Goal: Task Accomplishment & Management: Manage account settings

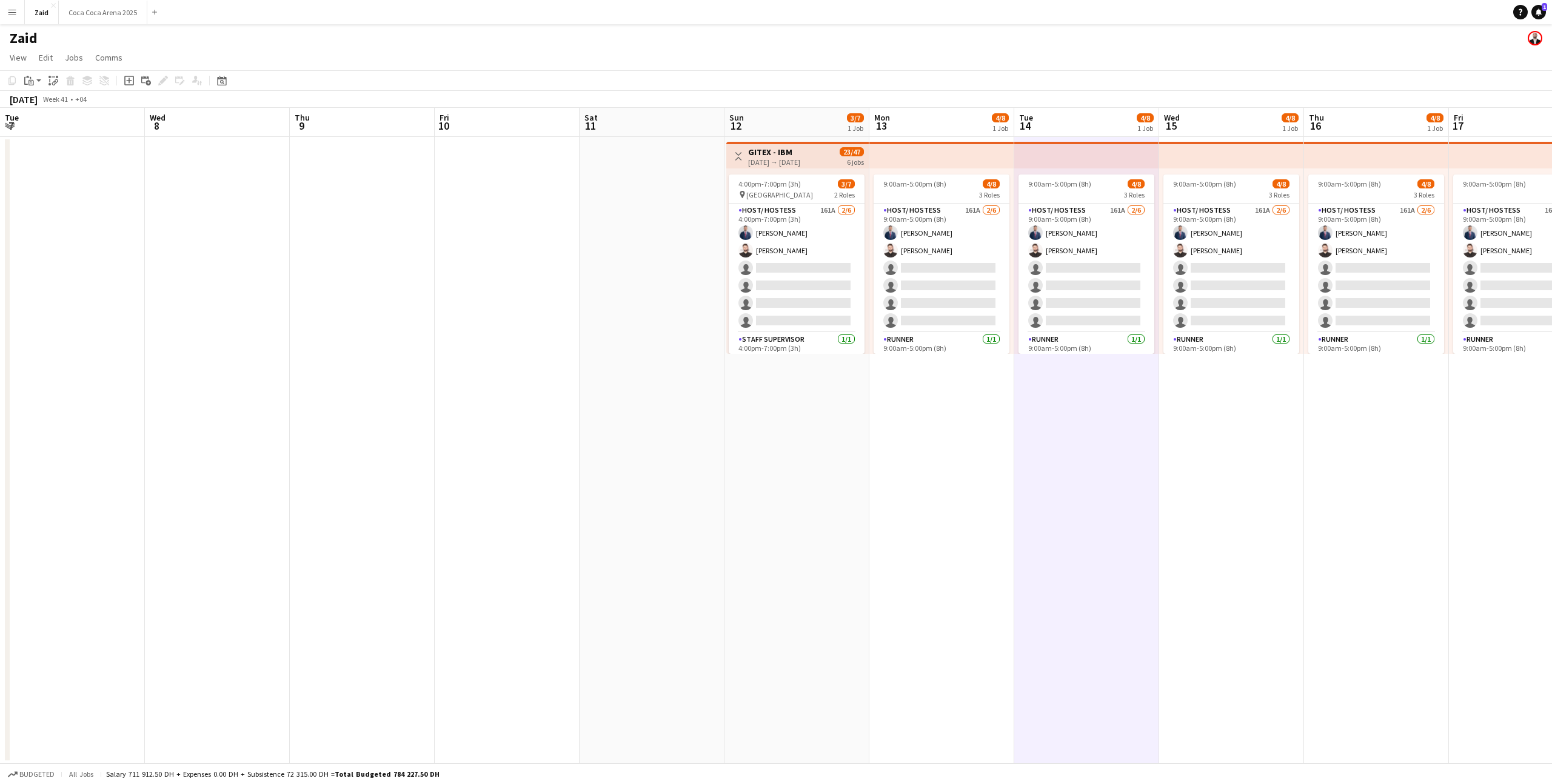
scroll to position [0, 471]
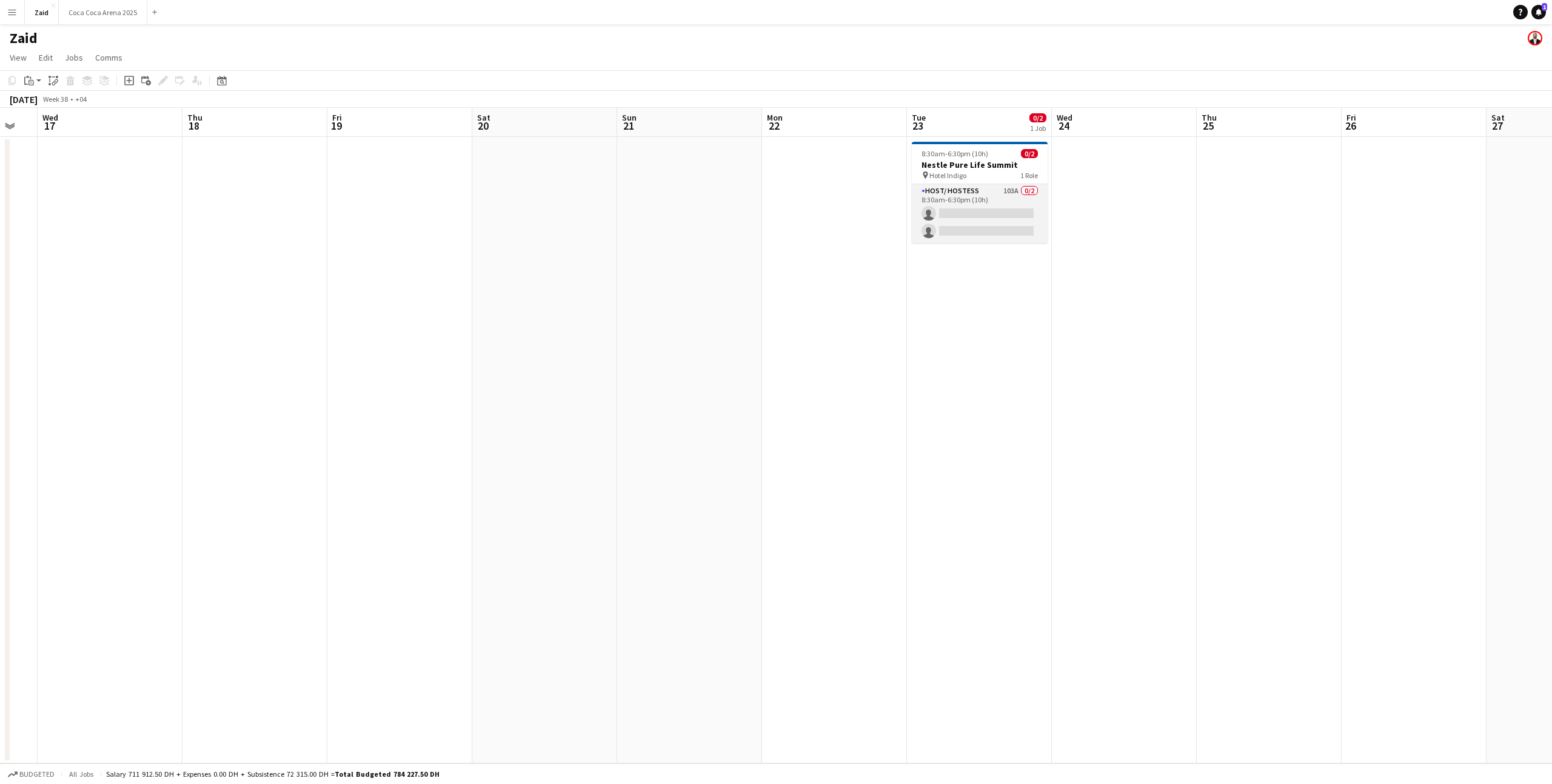
click at [991, 221] on app-card-role "Host/ Hostess 103A 0/2 8:30am-6:30pm (10h) single-neutral-actions single-neutra…" at bounding box center [980, 214] width 136 height 59
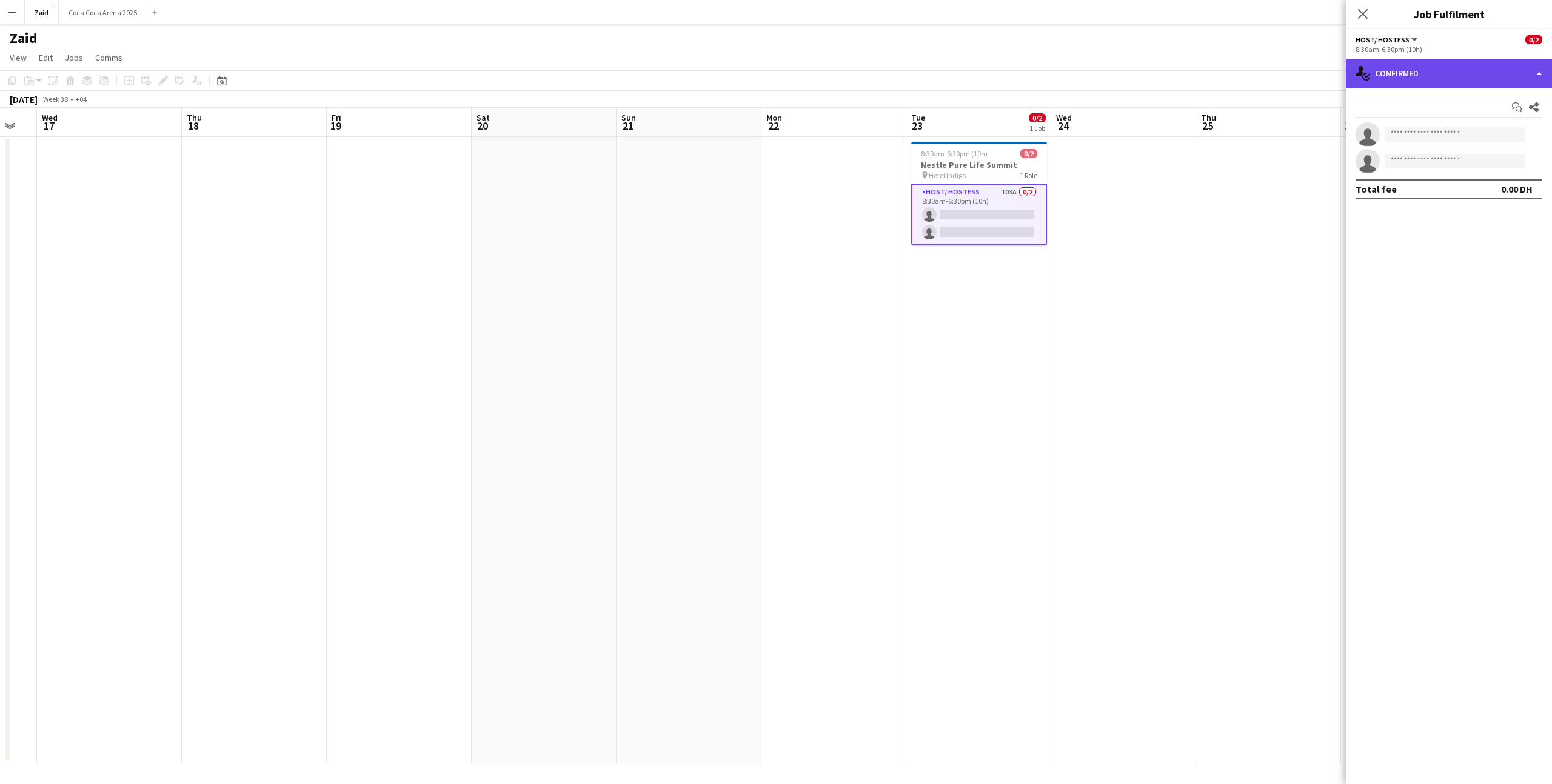
click at [1460, 74] on div "single-neutral-actions-check-2 Confirmed" at bounding box center [1449, 73] width 206 height 29
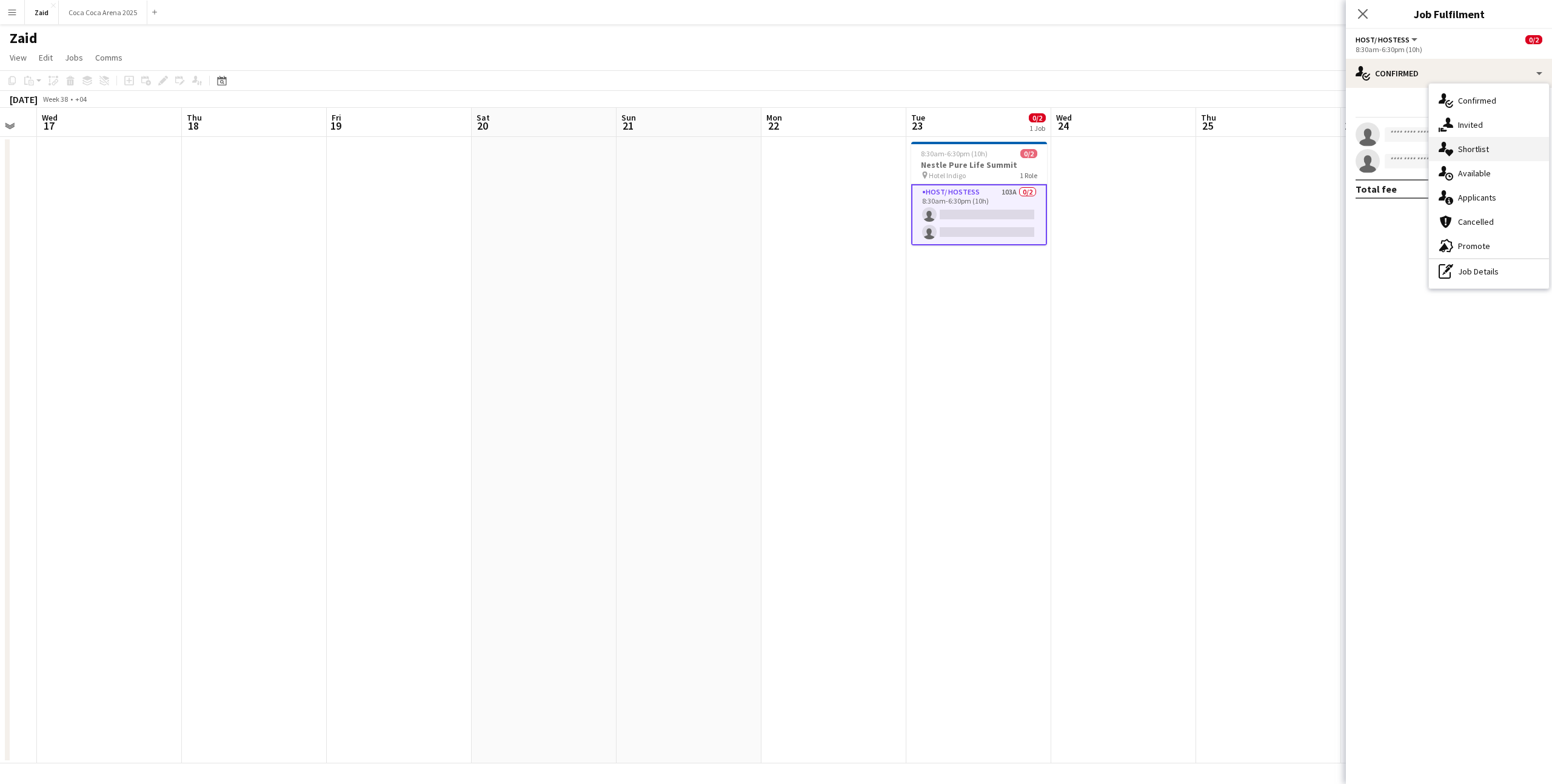
drag, startPoint x: 1501, startPoint y: 136, endPoint x: 1501, endPoint y: 150, distance: 14.0
click at [1501, 150] on div "single-neutral-actions-check-2 Confirmed single-neutral-actions-share-1 Invited…" at bounding box center [1489, 186] width 120 height 205
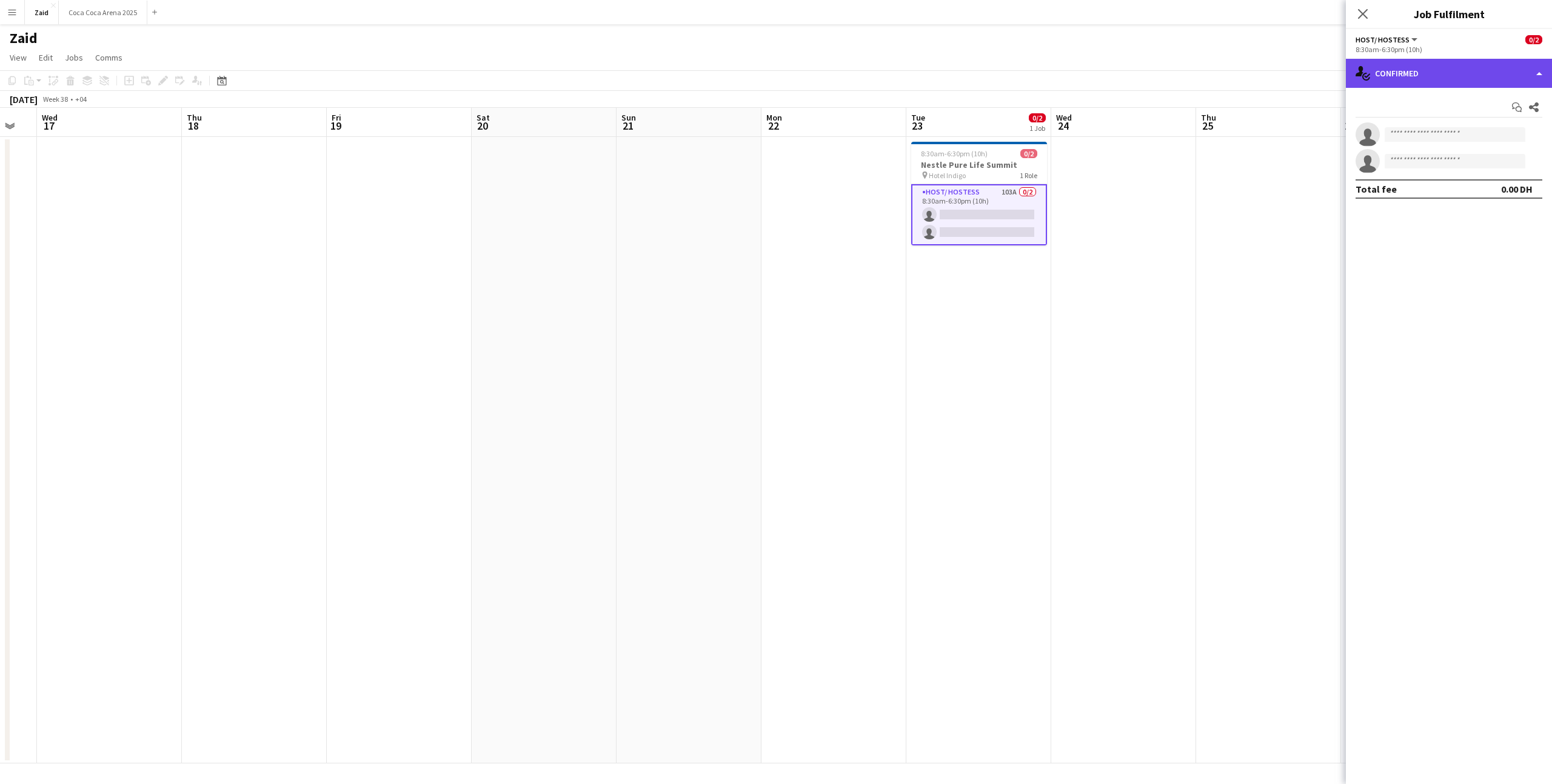
click at [1467, 75] on div "single-neutral-actions-check-2 Confirmed" at bounding box center [1449, 73] width 206 height 29
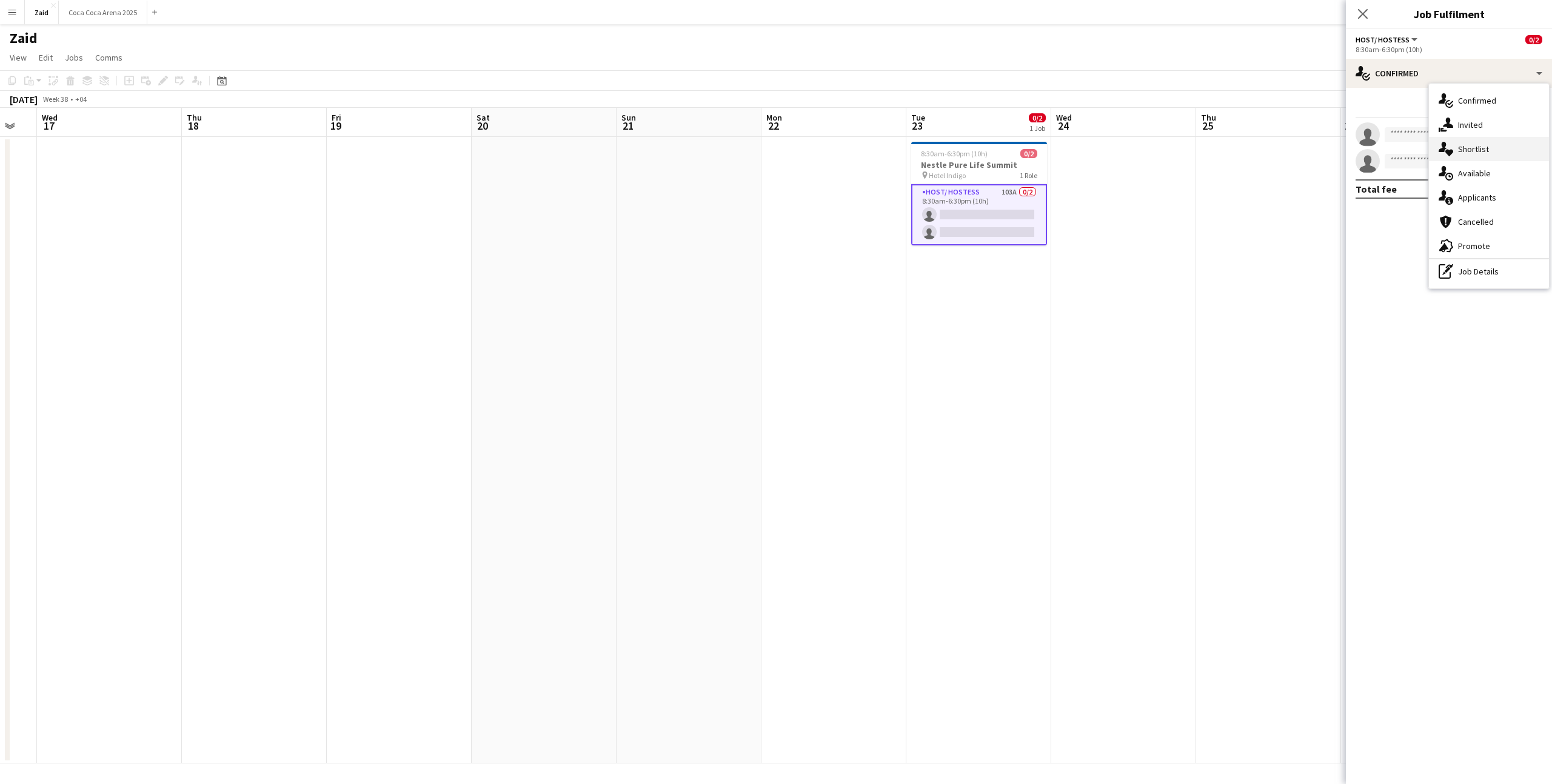
click at [1494, 152] on div "single-neutral-actions-heart Shortlist" at bounding box center [1489, 149] width 120 height 24
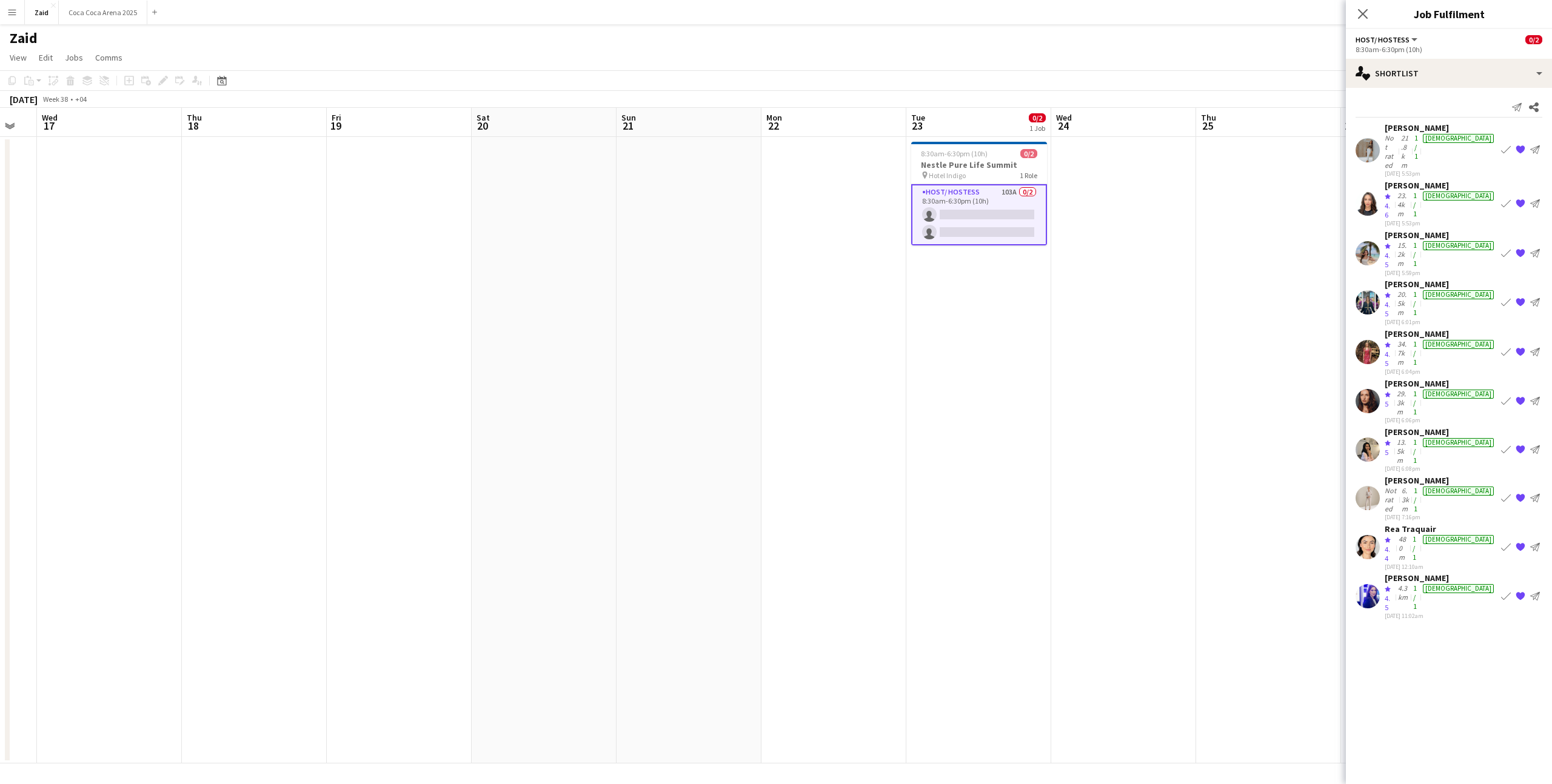
click at [1504, 199] on app-icon "Book crew" at bounding box center [1506, 203] width 9 height 9
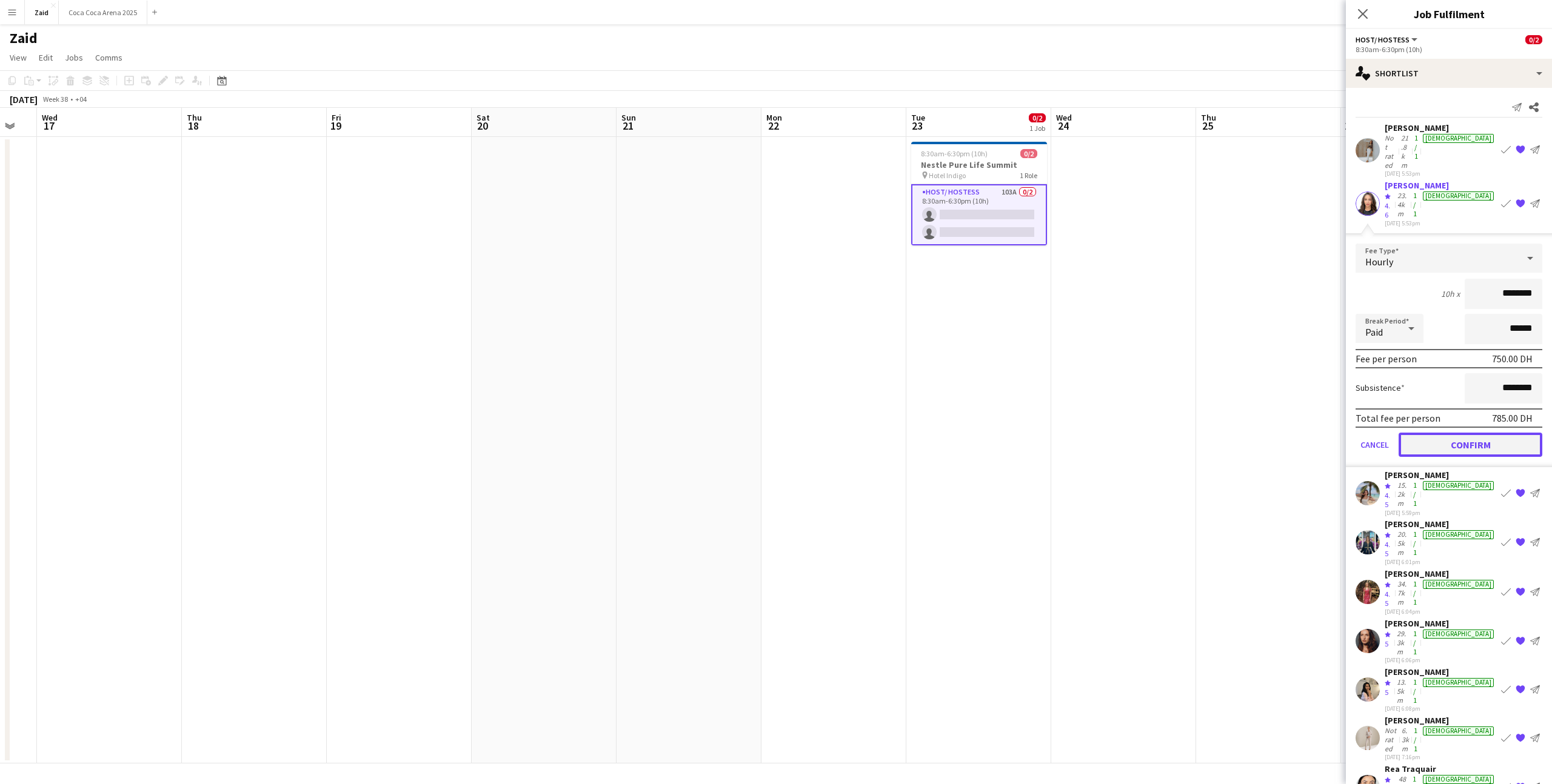
click at [1445, 433] on button "Confirm" at bounding box center [1470, 445] width 144 height 24
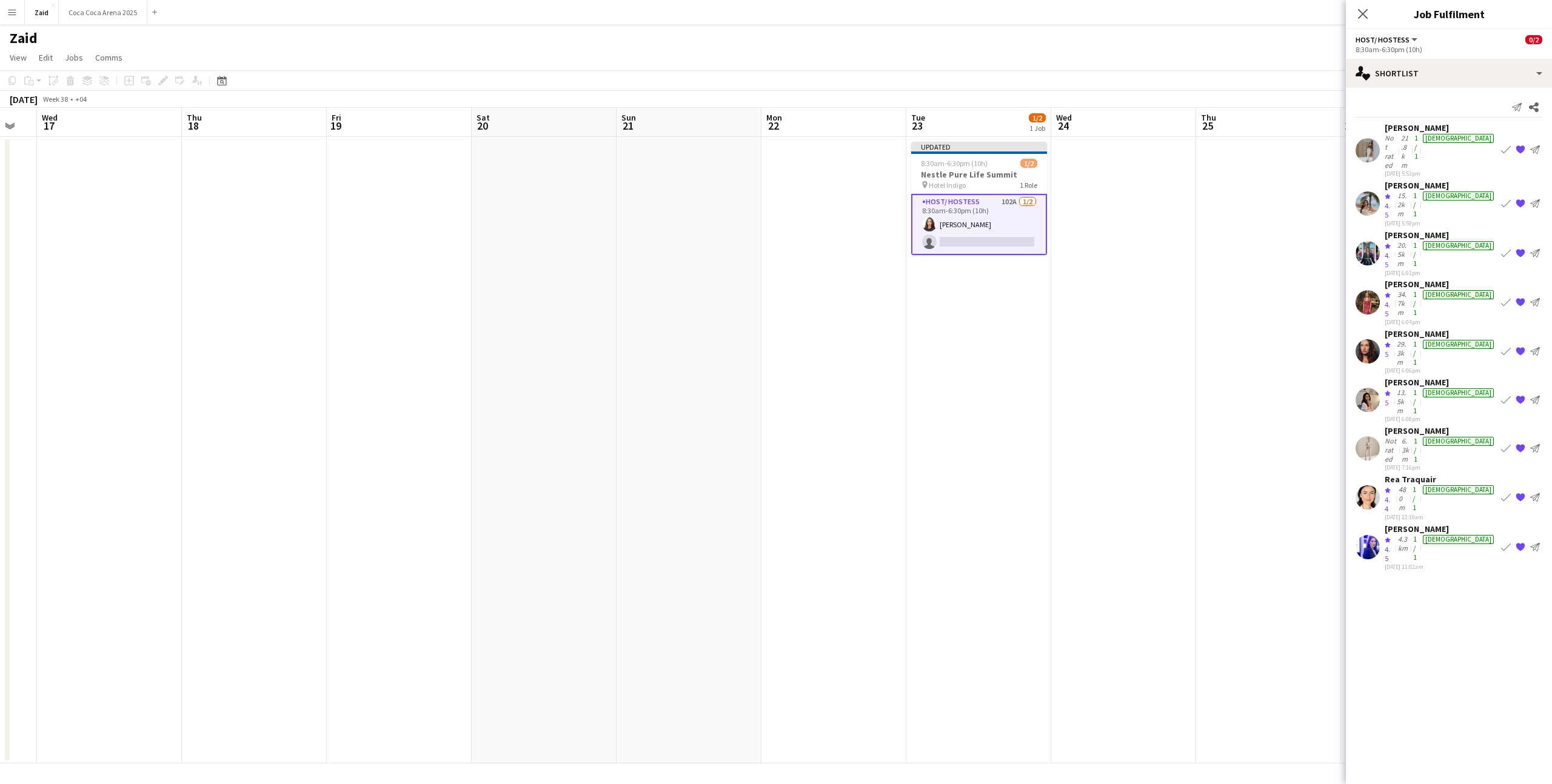
click at [1506, 199] on app-icon "Book crew" at bounding box center [1506, 203] width 9 height 9
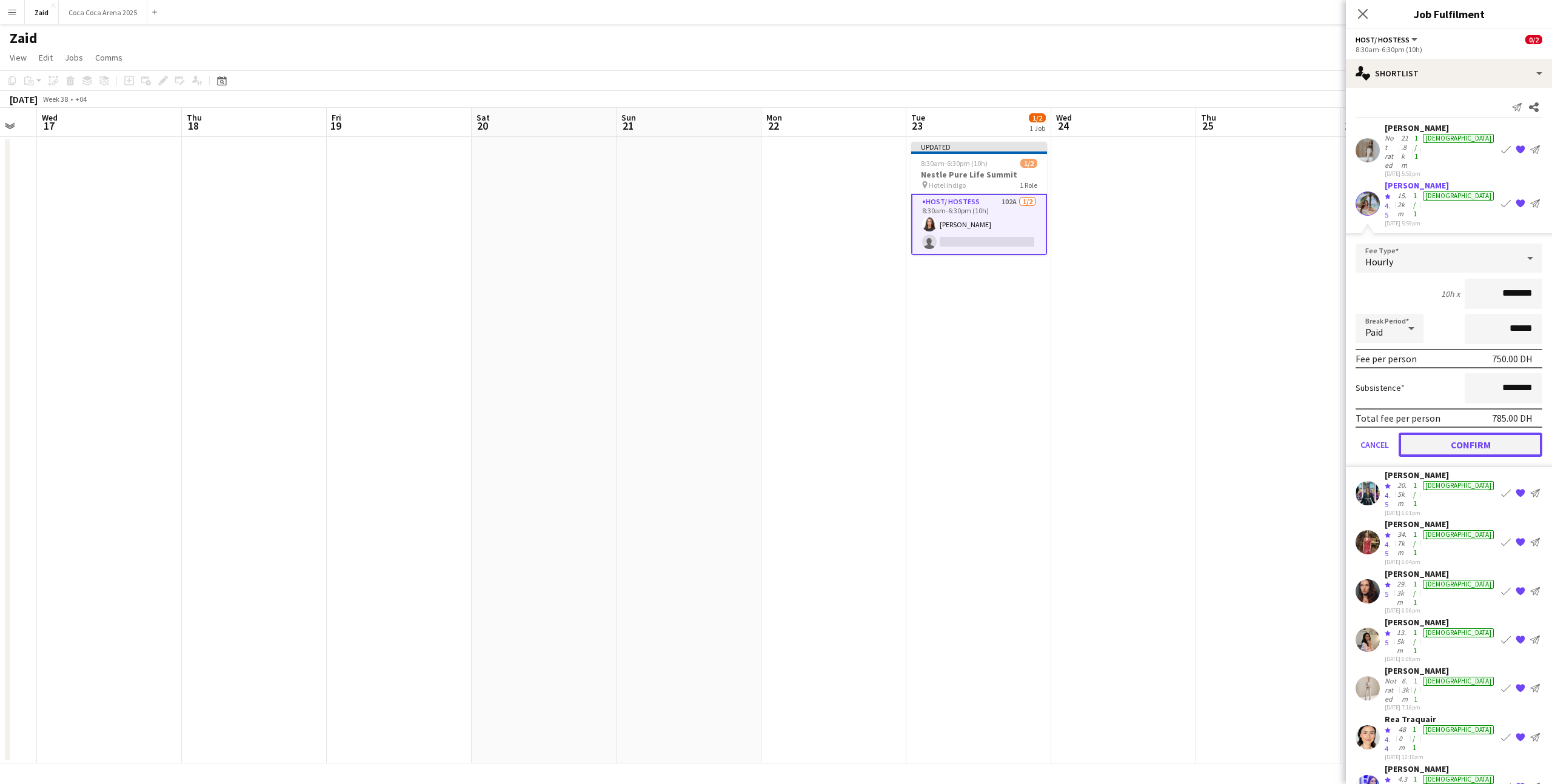
click at [1446, 433] on button "Confirm" at bounding box center [1470, 445] width 144 height 24
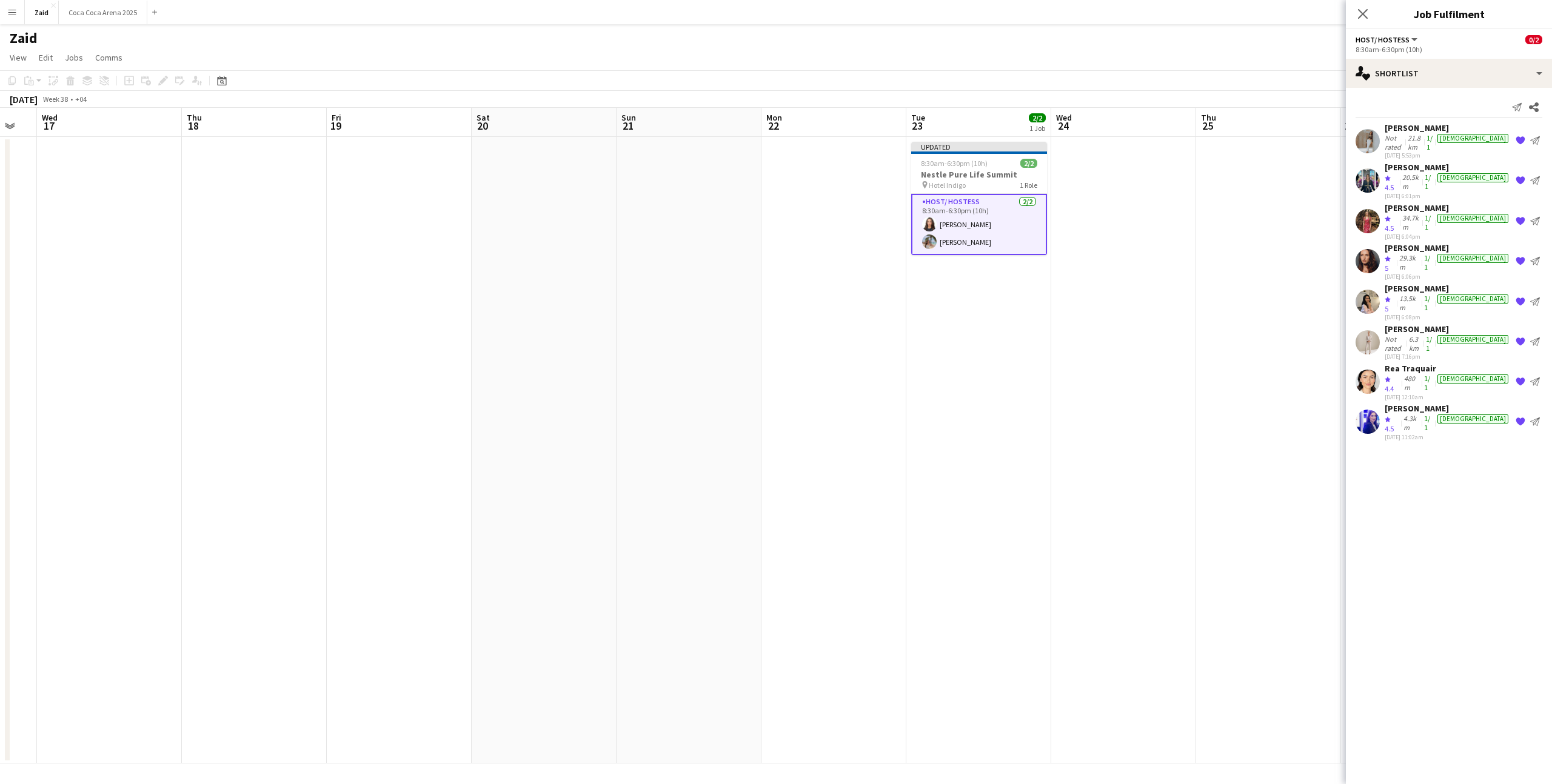
click at [1258, 342] on app-date-cell at bounding box center [1268, 451] width 145 height 627
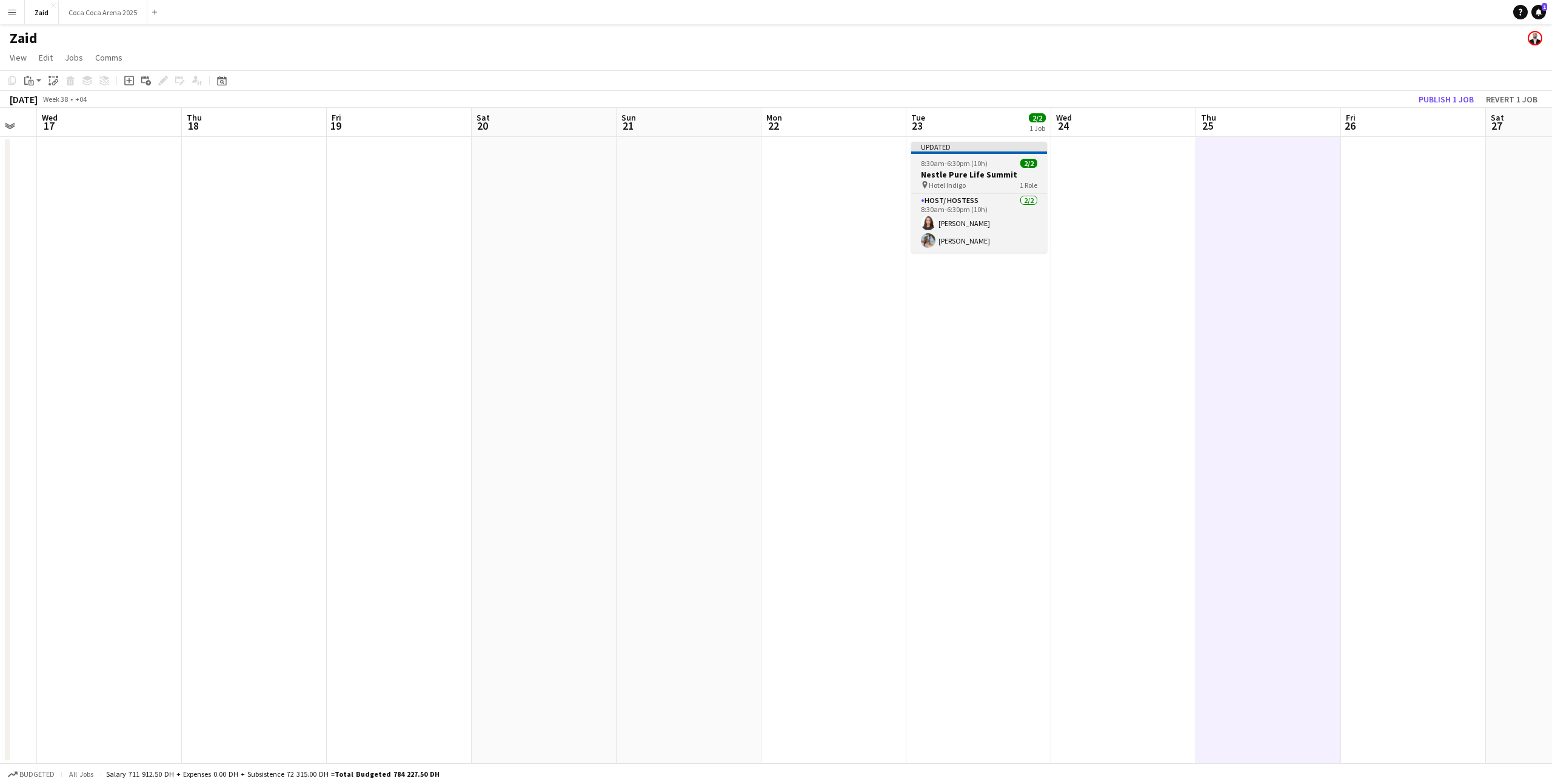
click at [1000, 189] on div "pin Hotel Indigo 1 Role" at bounding box center [979, 184] width 136 height 9
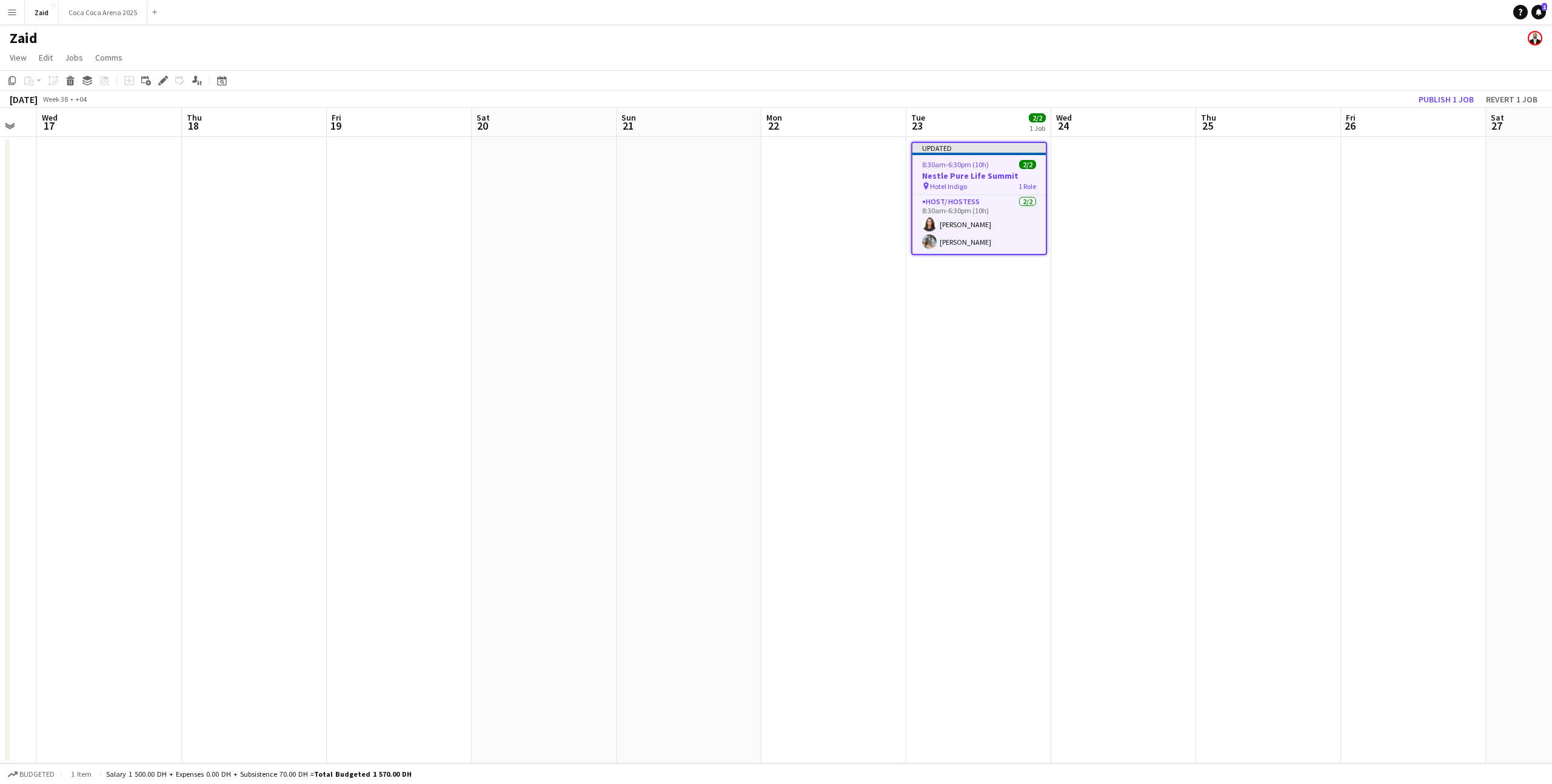
click at [1435, 91] on div "September 2025 Week 38 • +04 Publish 1 job Revert 1 job" at bounding box center [776, 99] width 1552 height 17
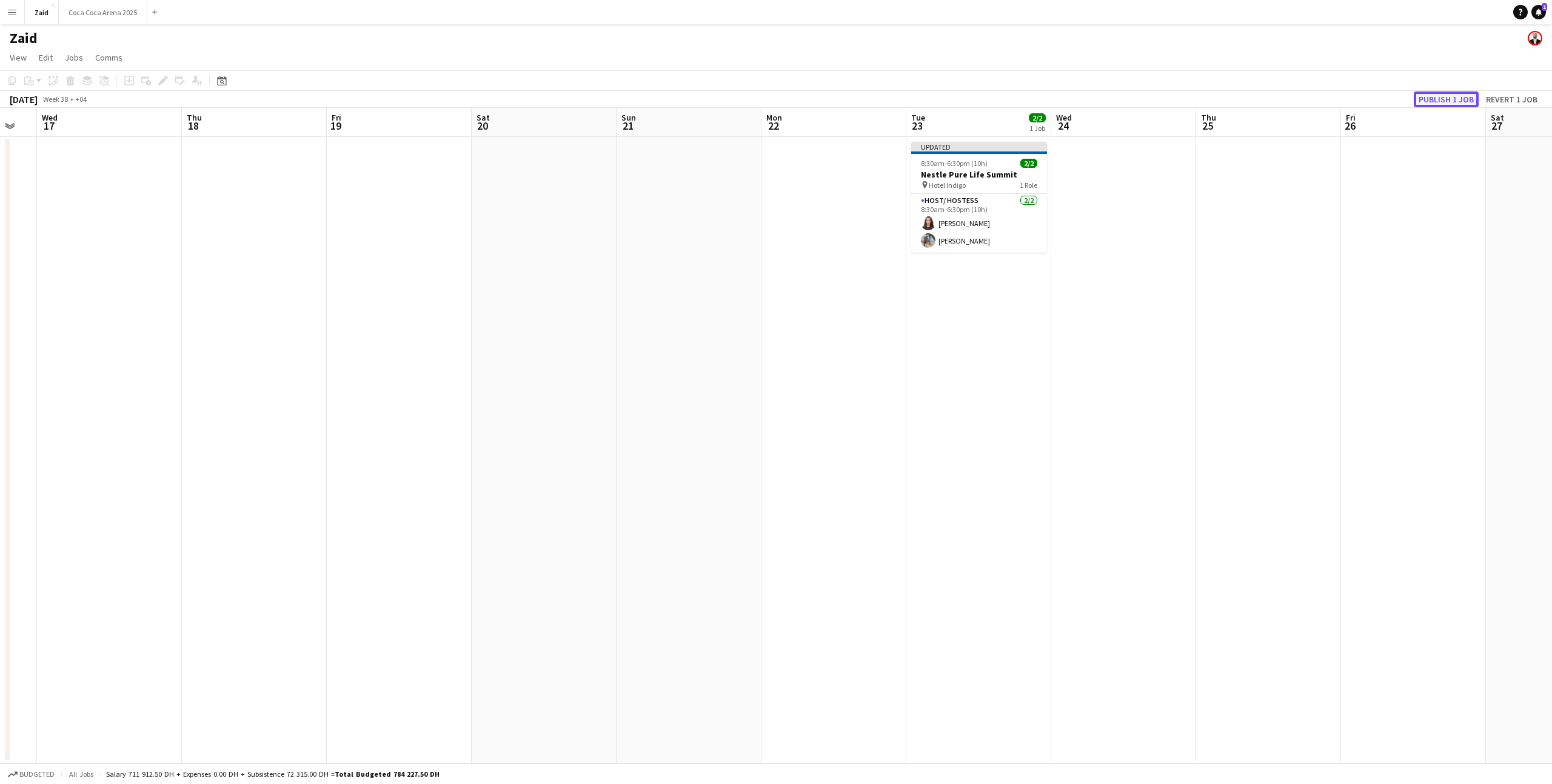
click at [1439, 100] on button "Publish 1 job" at bounding box center [1445, 99] width 65 height 16
click at [1007, 221] on app-card-role "Host/ Hostess 2/2 8:30am-6:30pm (10h) Amira Malek Polina Podkolzina" at bounding box center [979, 214] width 136 height 59
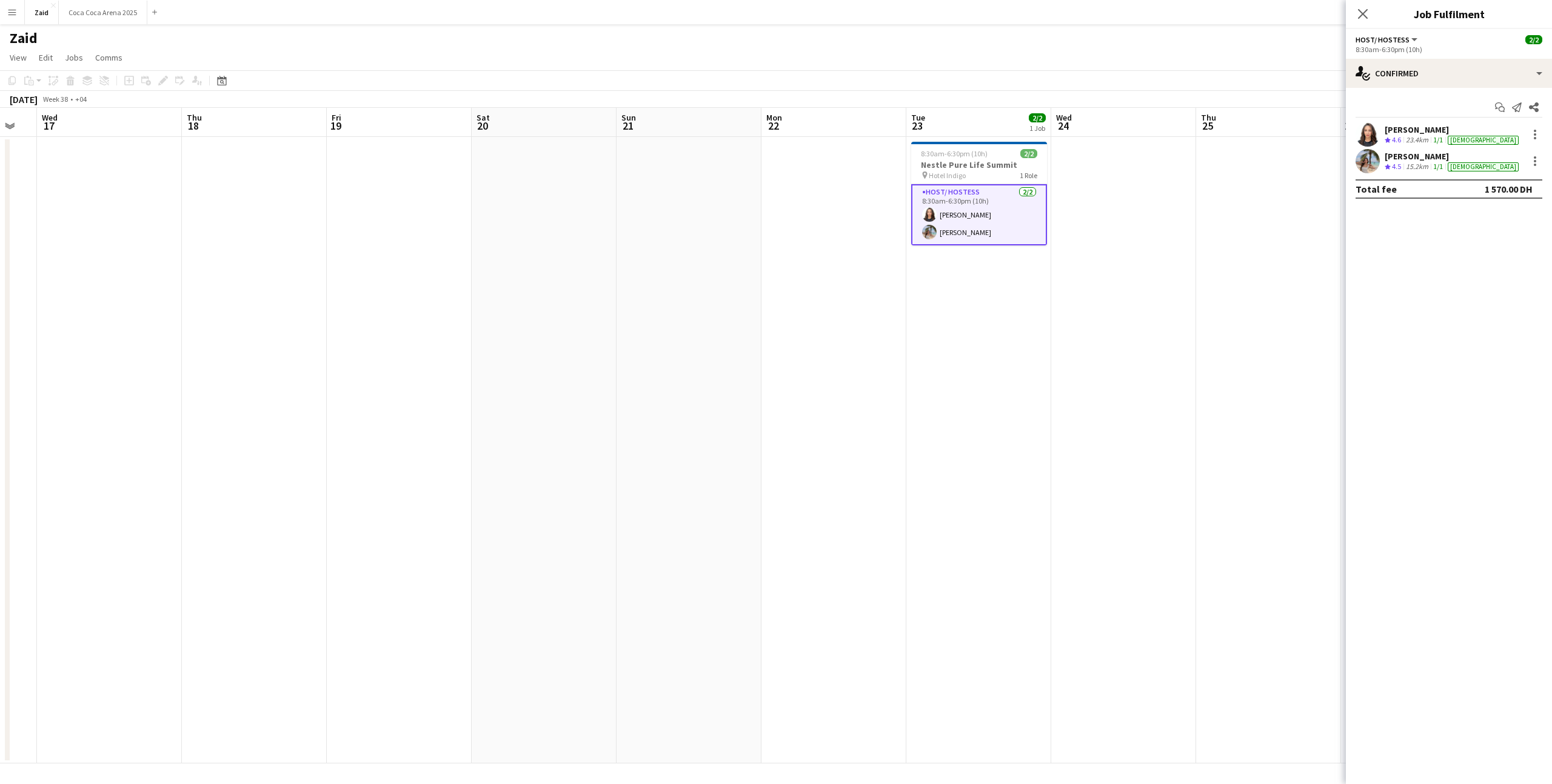
click at [1051, 311] on app-date-cell at bounding box center [1123, 451] width 145 height 627
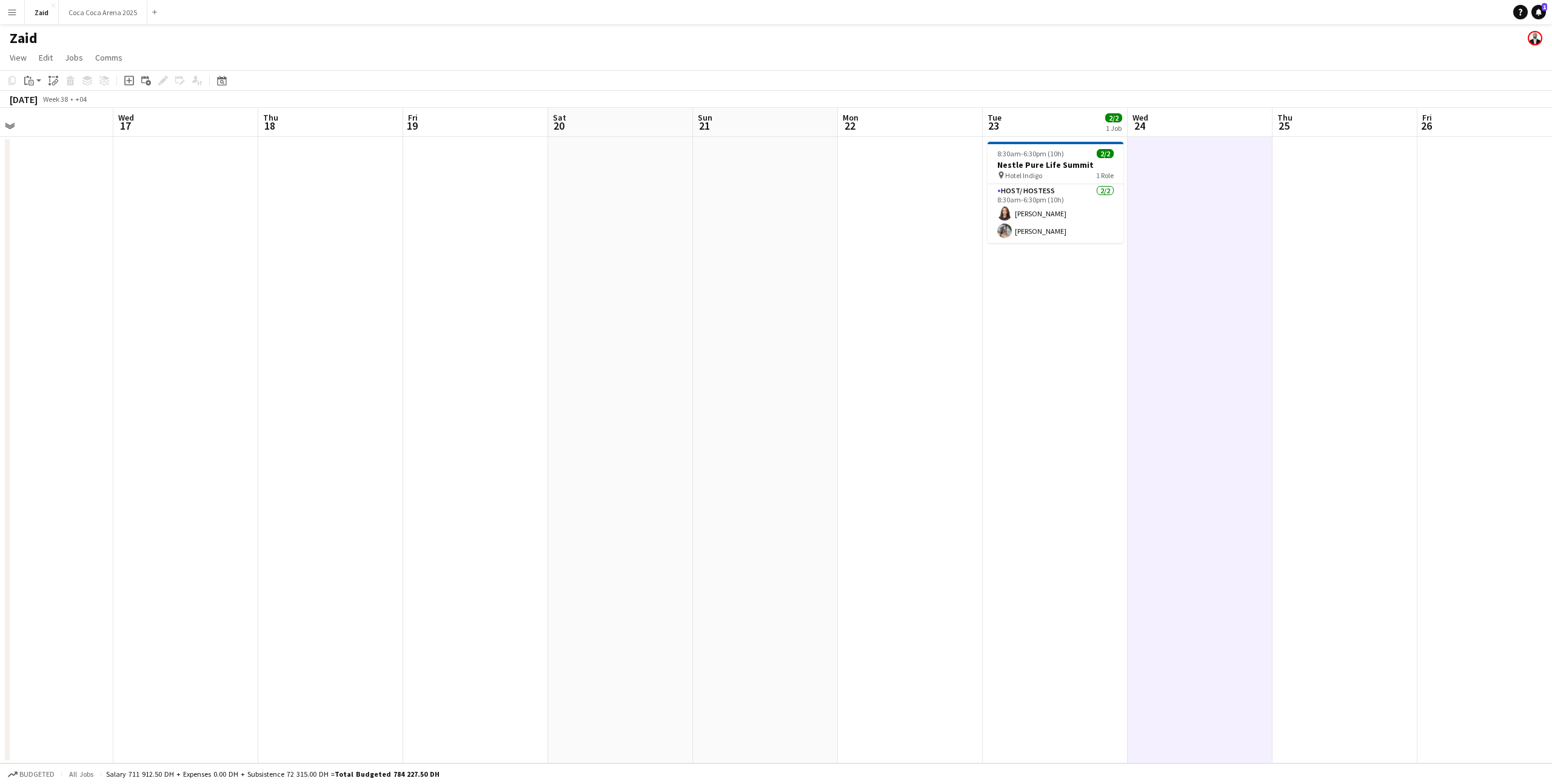
scroll to position [0, 321]
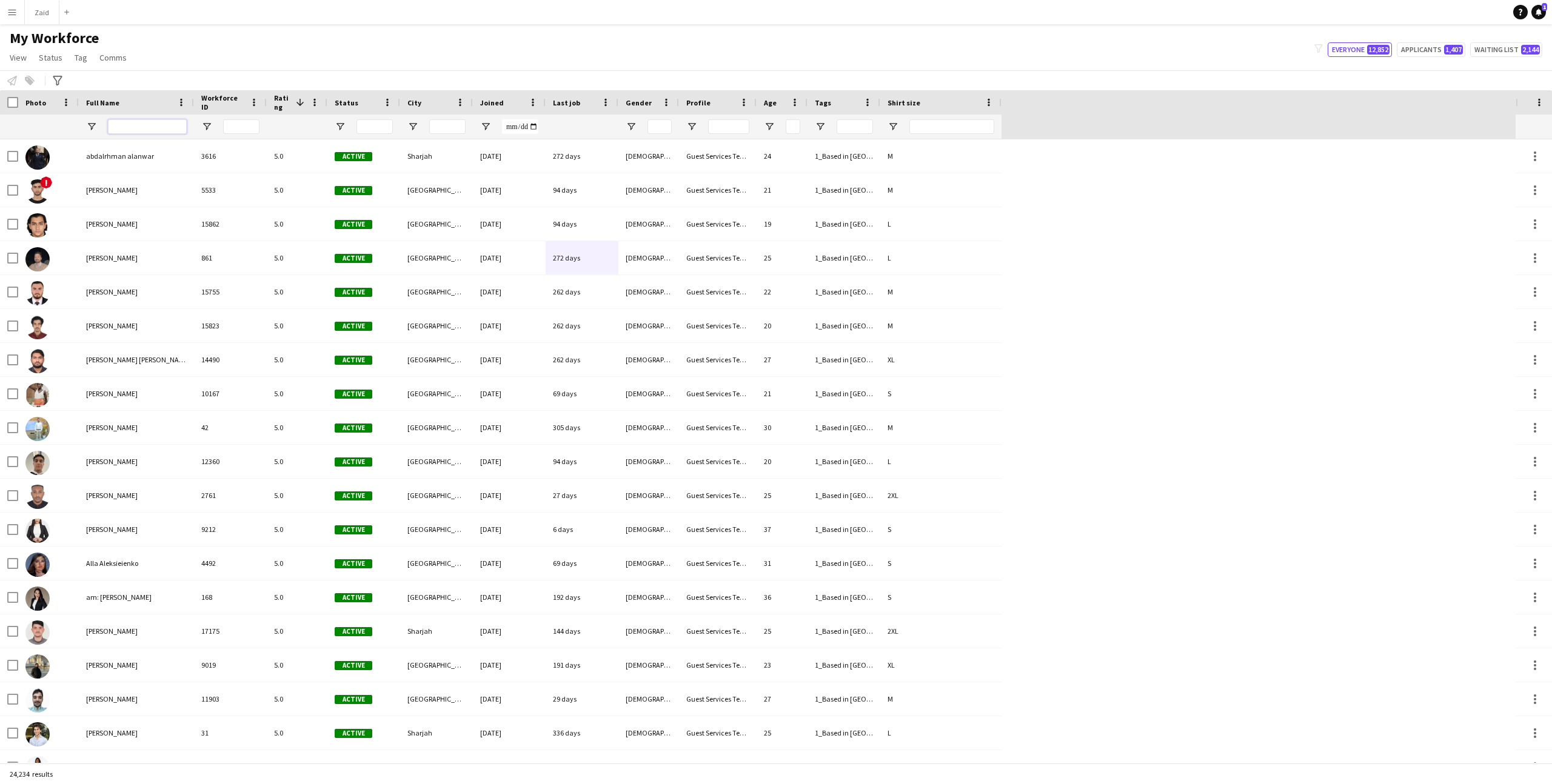
click at [147, 121] on input "Full Name Filter Input" at bounding box center [147, 127] width 79 height 14
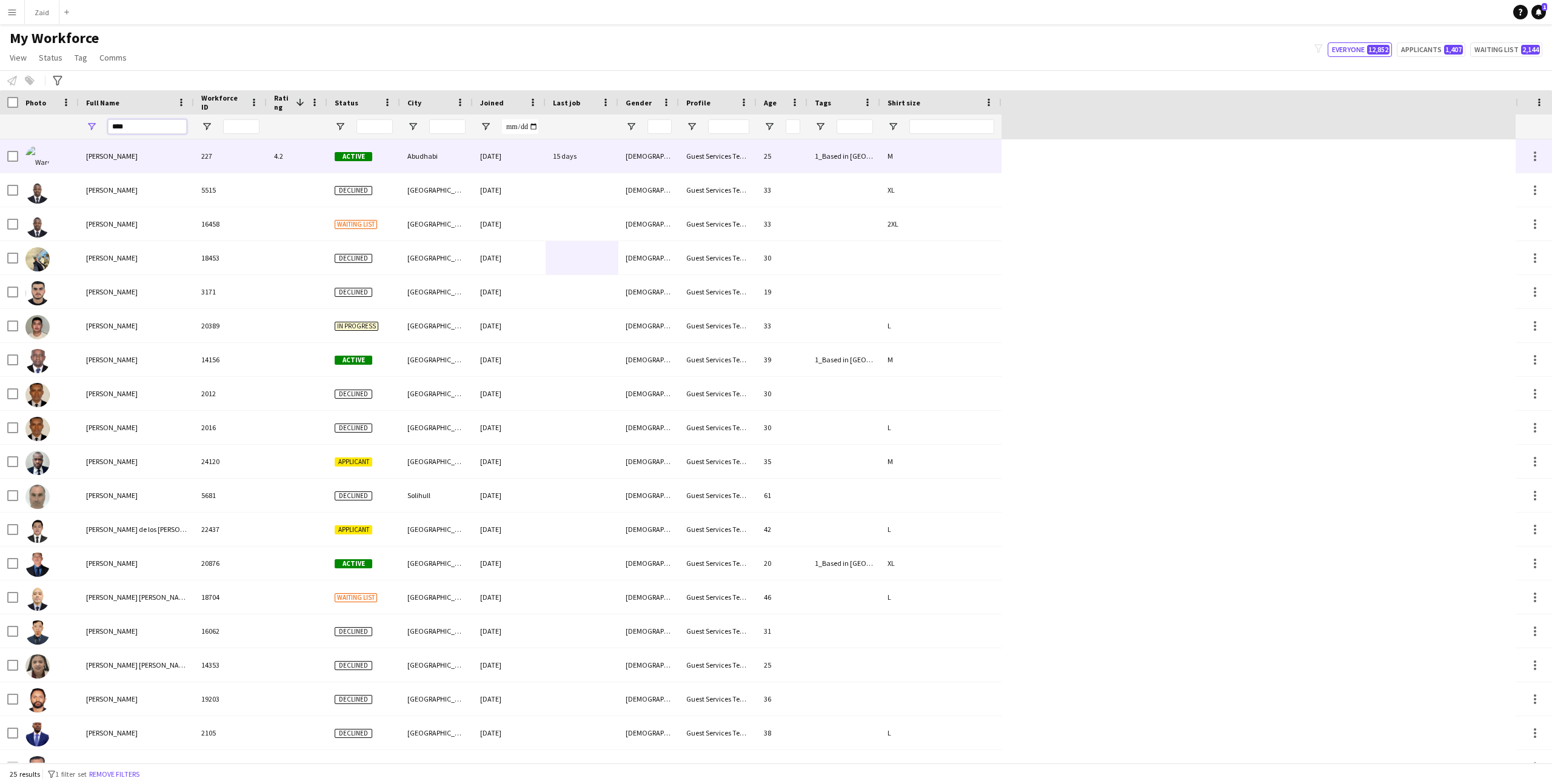
type input "****"
click at [155, 166] on div "[PERSON_NAME]" at bounding box center [137, 155] width 115 height 33
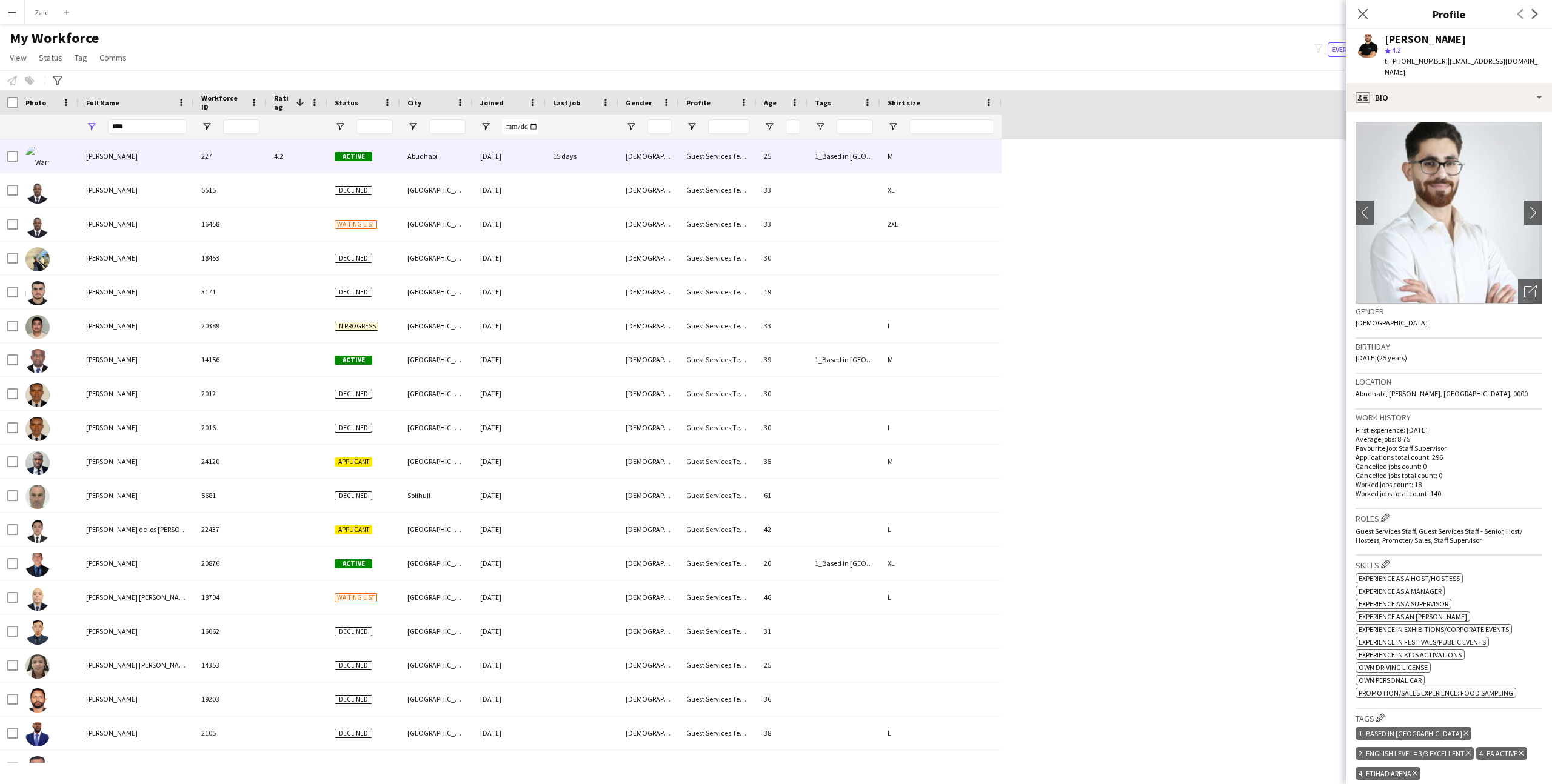
click at [1544, 290] on app-crew-profile-bio "chevron-left chevron-right Open photos pop-in Gender [DEMOGRAPHIC_DATA] Birthda…" at bounding box center [1449, 448] width 206 height 672
click at [1534, 285] on icon "Open photos pop-in" at bounding box center [1530, 291] width 13 height 13
